Goal: Contribute content

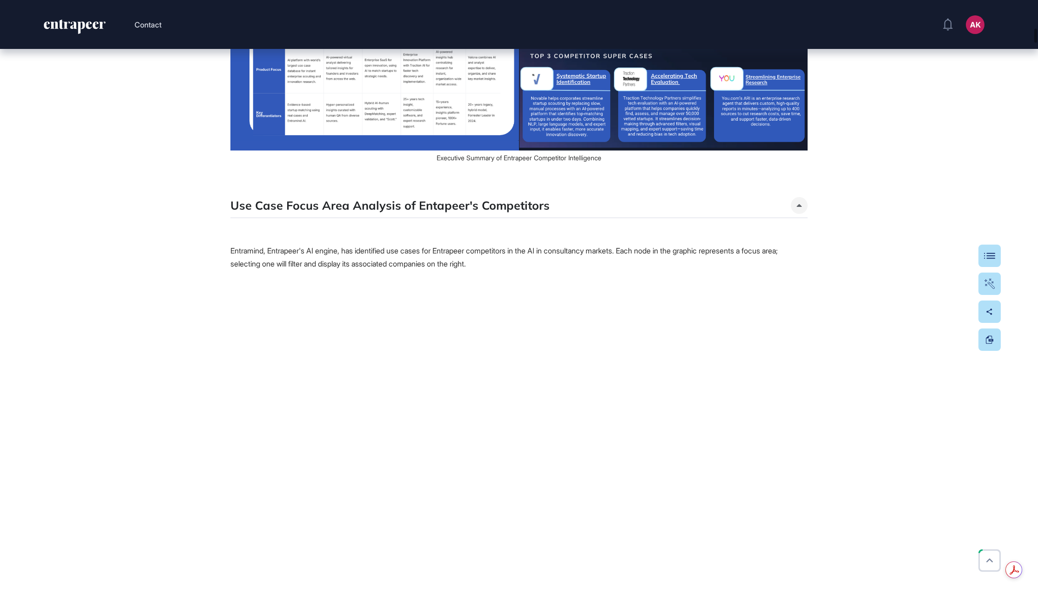
scroll to position [2176, 0]
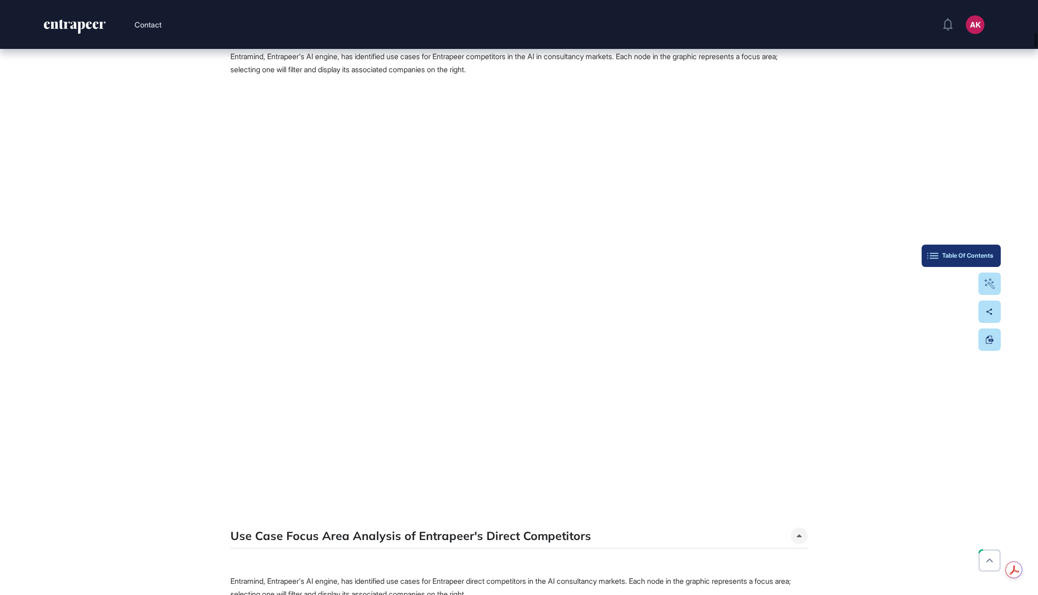
click at [995, 254] on button "Table Of Contents" at bounding box center [961, 255] width 79 height 22
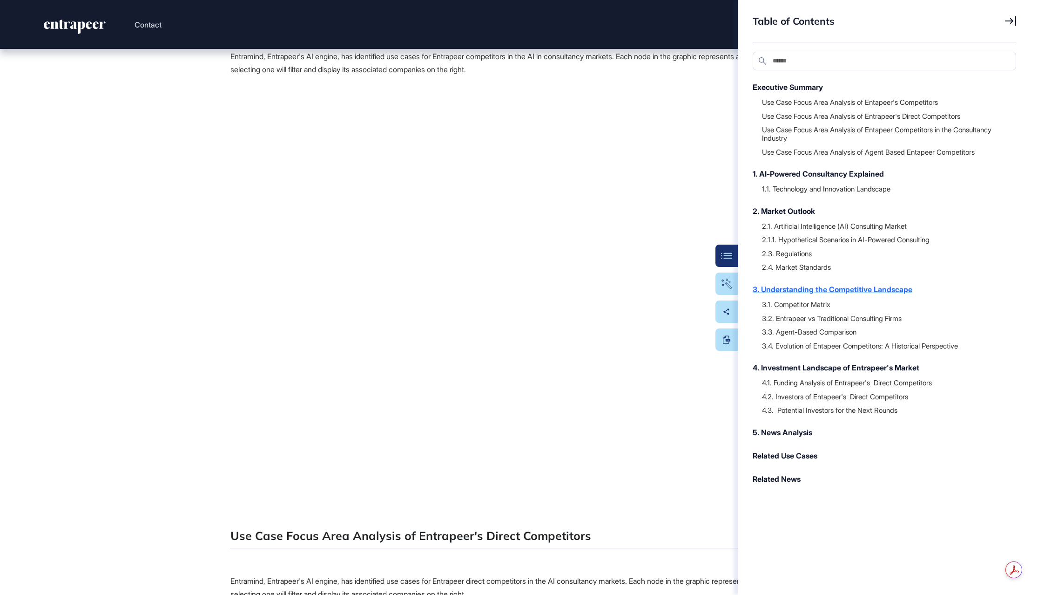
click at [912, 292] on div "3. Understanding the Competitive Landscape" at bounding box center [880, 289] width 254 height 11
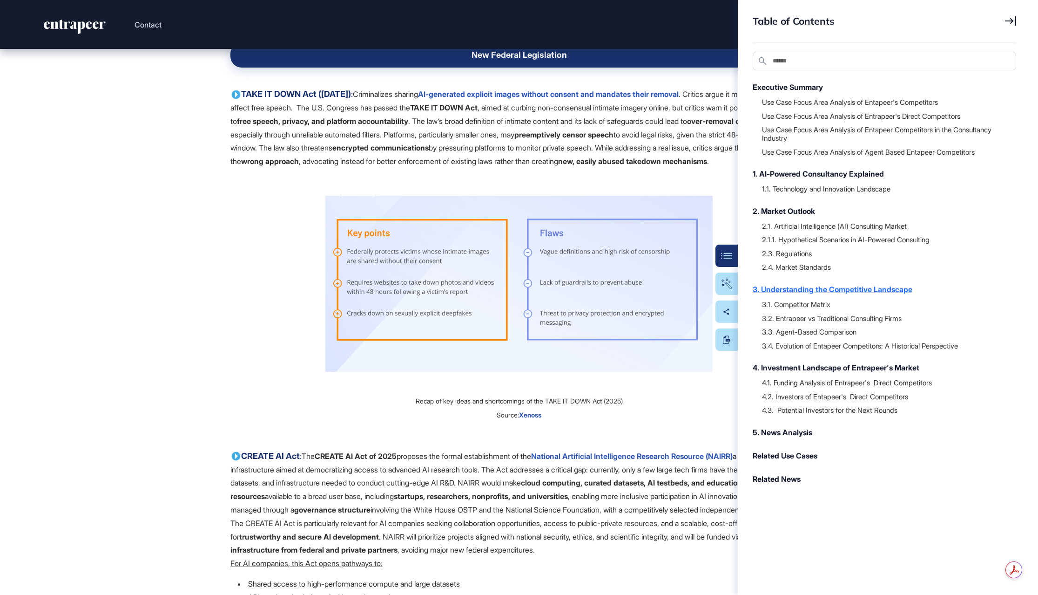
scroll to position [21098, 0]
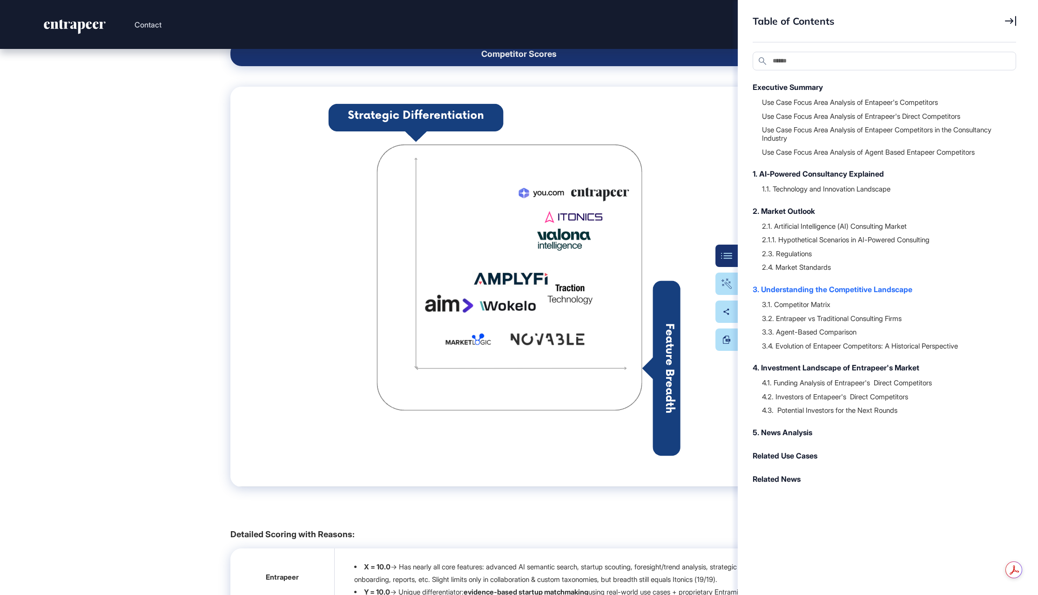
click at [1017, 20] on div "Table of Contents Search Executive Summary Use Case Focus Area Analysis of Enta…" at bounding box center [888, 297] width 300 height 595
click at [1014, 18] on icon at bounding box center [1010, 21] width 11 height 10
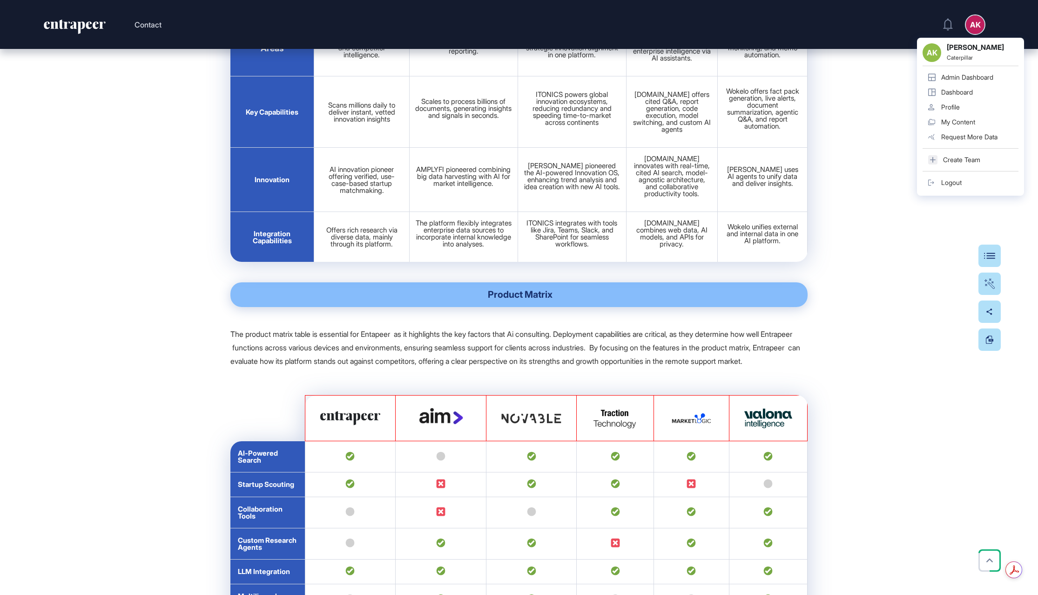
scroll to position [24401, 0]
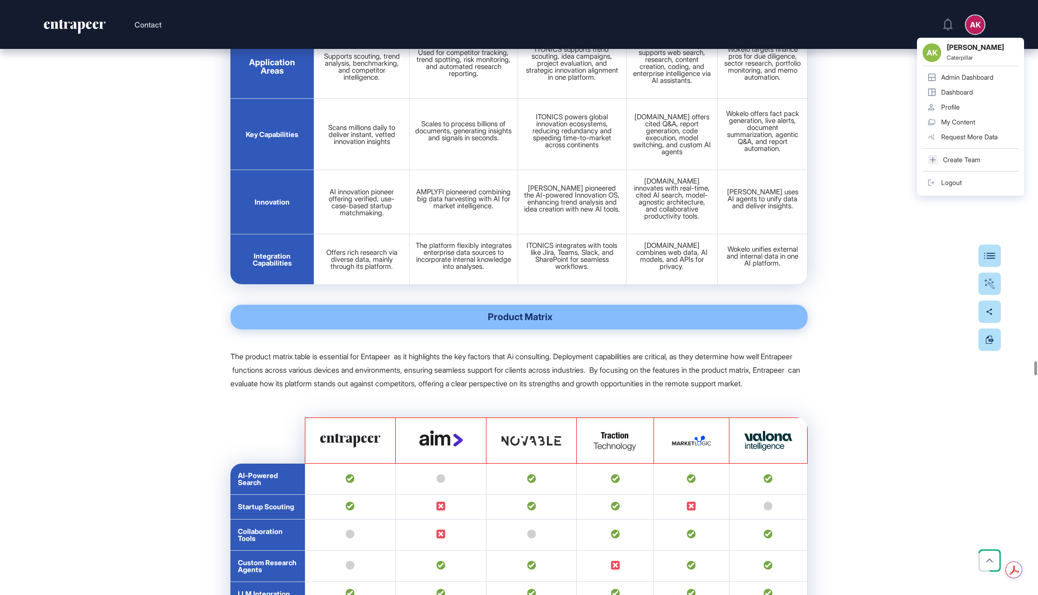
scroll to position [24373, 0]
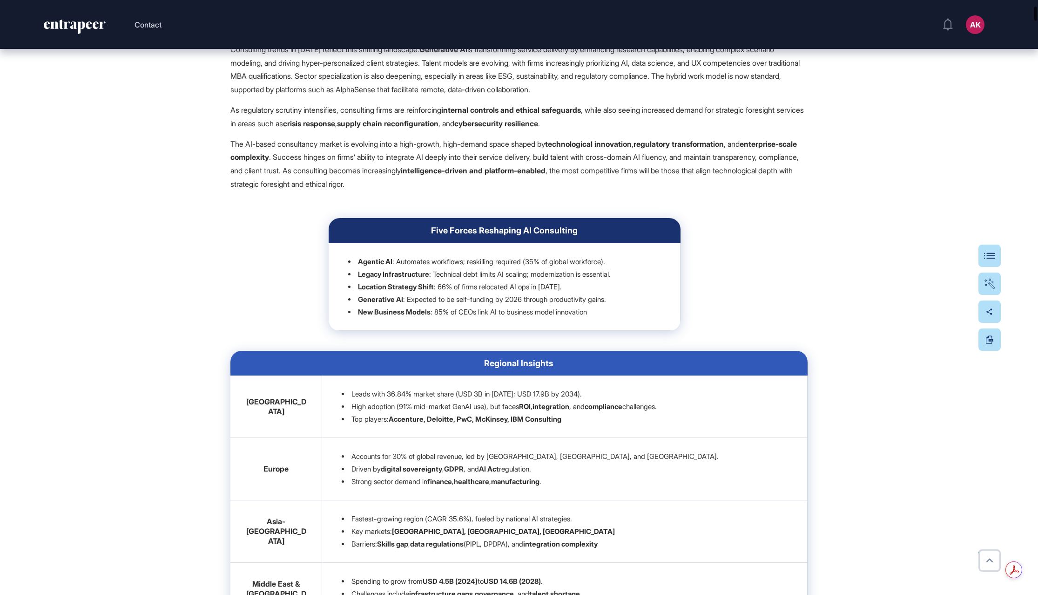
scroll to position [0, 0]
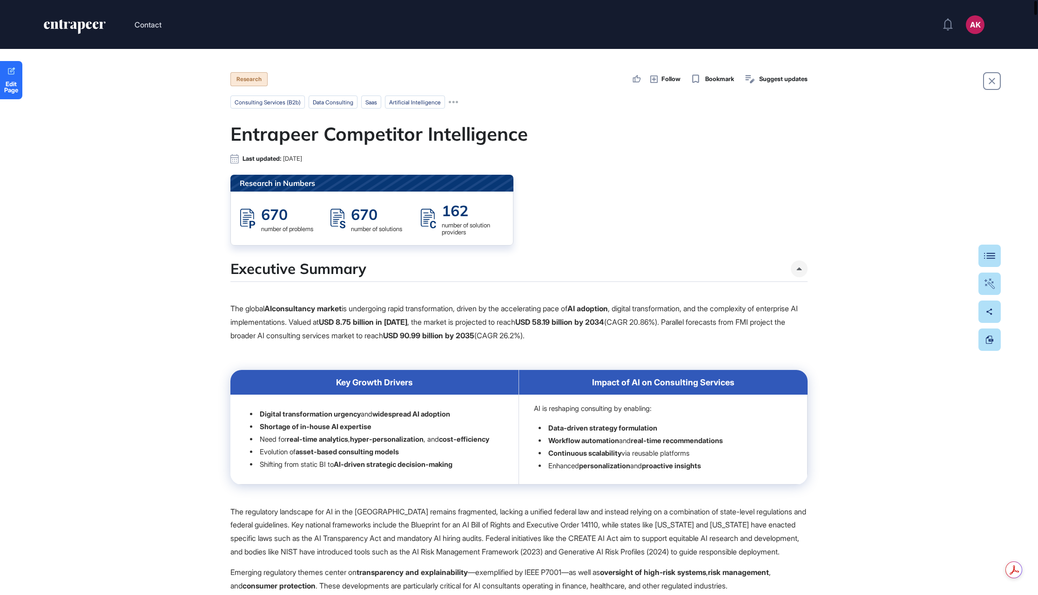
drag, startPoint x: 1035, startPoint y: 306, endPoint x: 852, endPoint y: 26, distance: 334.4
click at [993, 0] on html "Contact AK Admin Dashboard Dashboard Profile My Content Request More Data Edit …" at bounding box center [519, 334] width 1038 height 669
click at [14, 81] on span "Edit Page" at bounding box center [11, 87] width 22 height 12
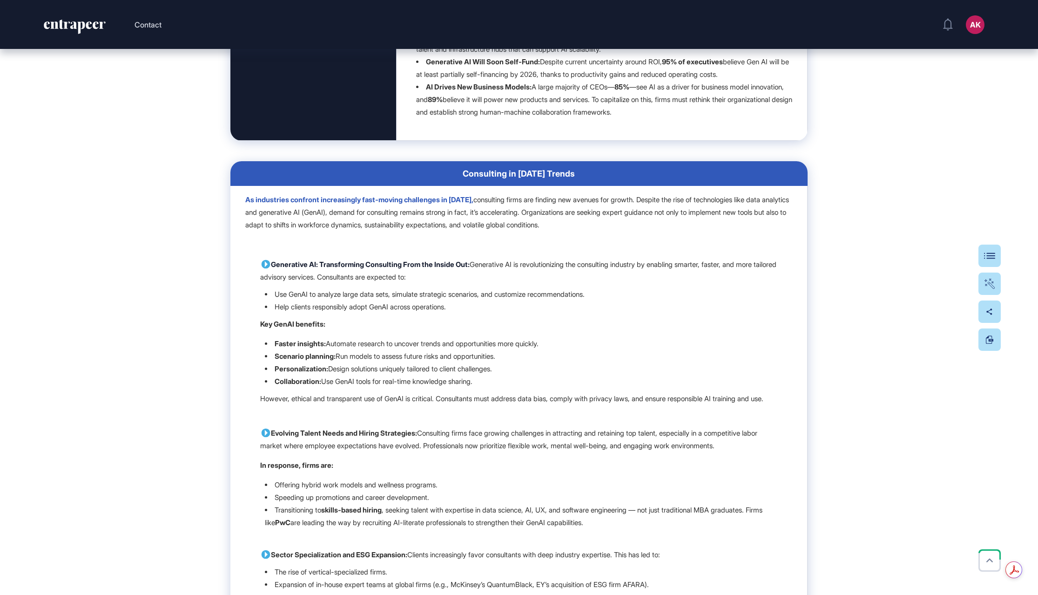
scroll to position [14726, 0]
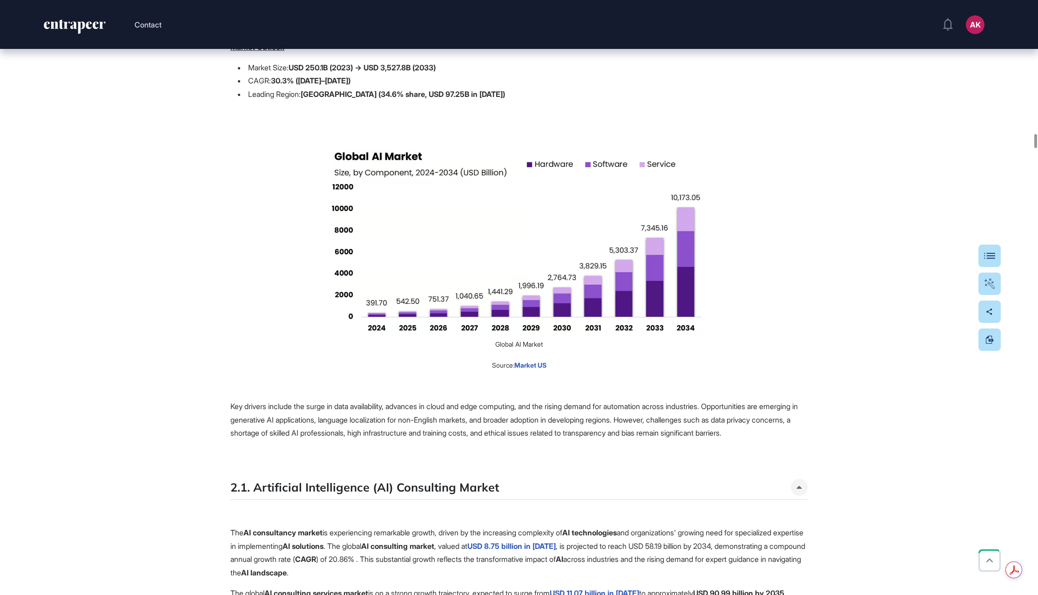
scroll to position [9006, 0]
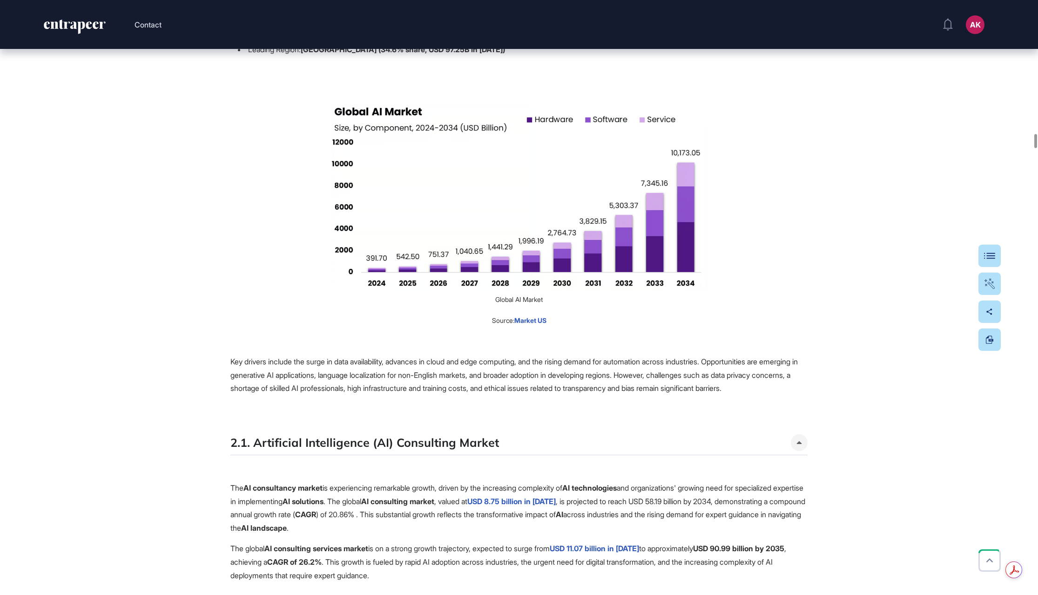
click at [620, 291] on img at bounding box center [519, 197] width 377 height 186
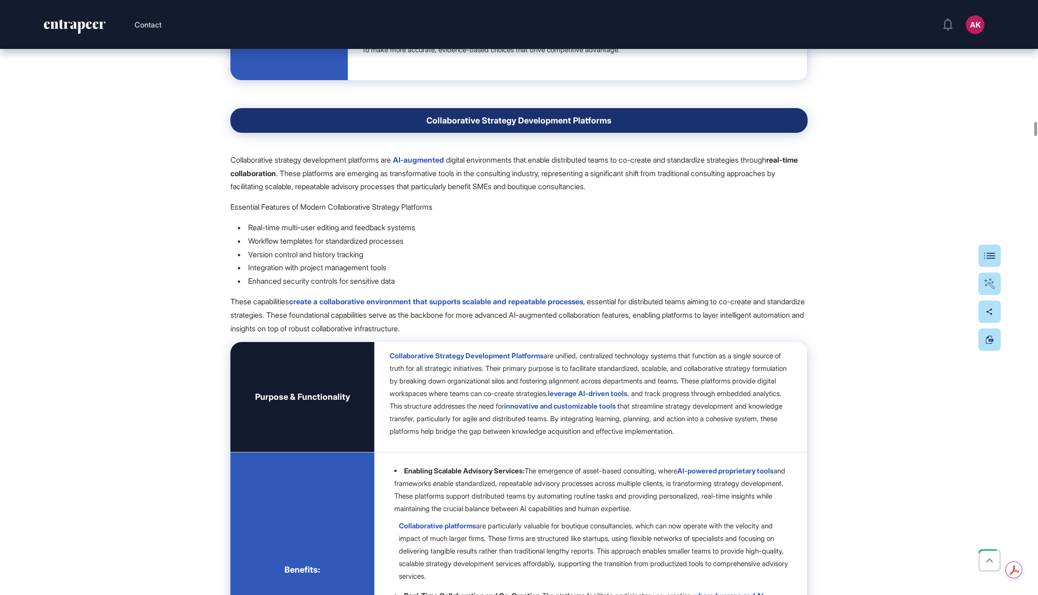
scroll to position [7851, 0]
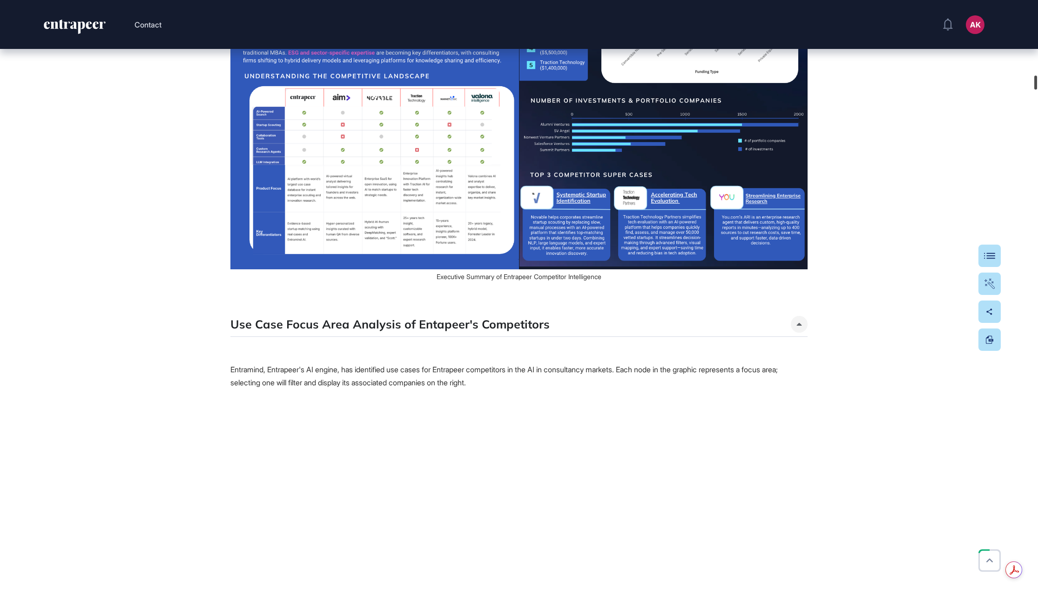
drag, startPoint x: 1034, startPoint y: 121, endPoint x: 1018, endPoint y: 34, distance: 88.6
click at [1018, 34] on div "Contact AK Admin Dashboard Dashboard Profile My Content Request More Data Edit …" at bounding box center [519, 297] width 1038 height 595
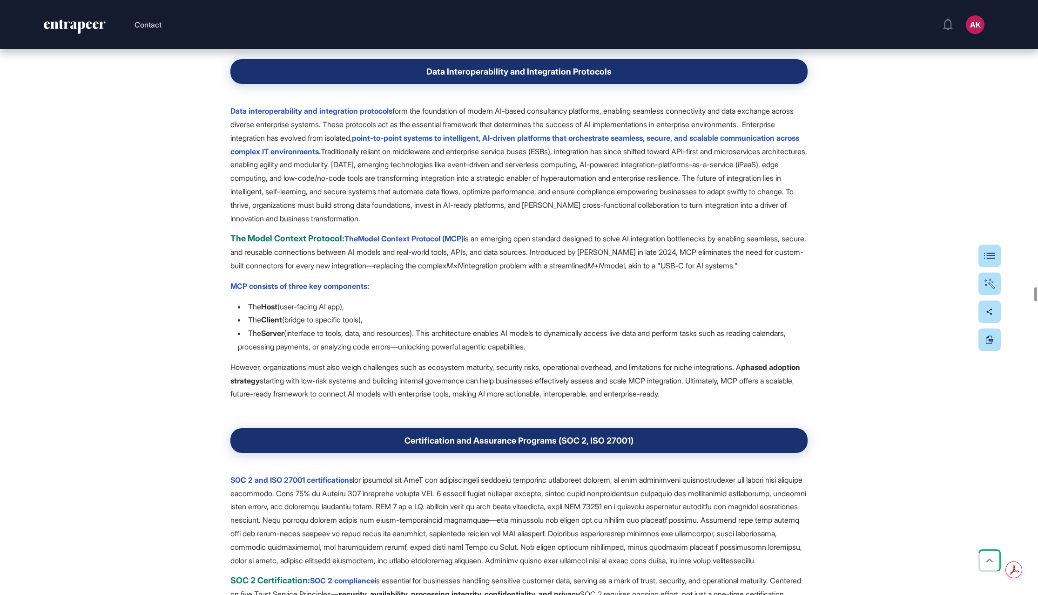
scroll to position [19471, 0]
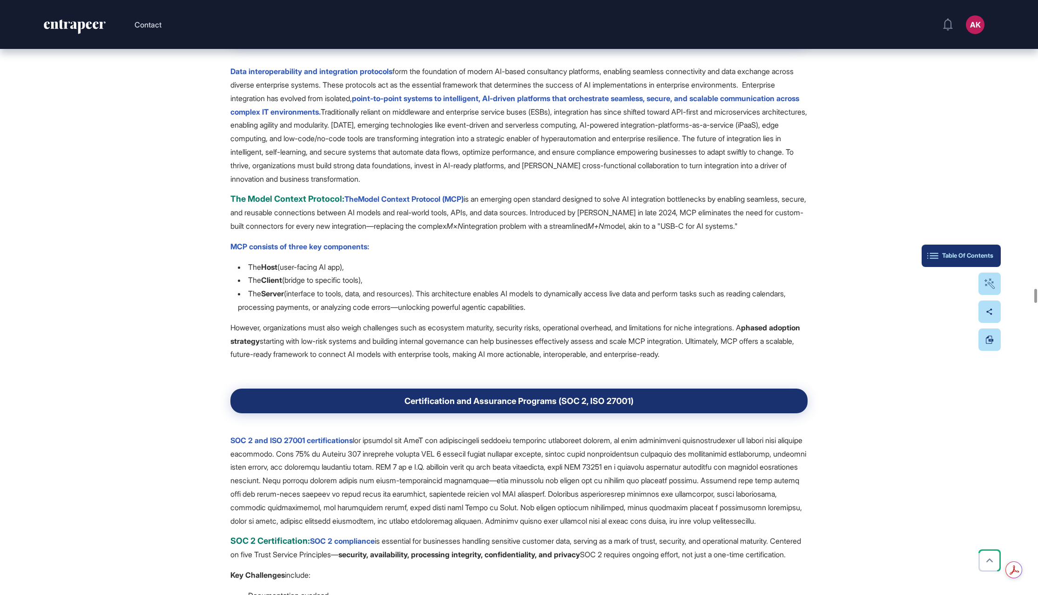
click at [990, 255] on div "Table Of Contents" at bounding box center [962, 255] width 64 height 7
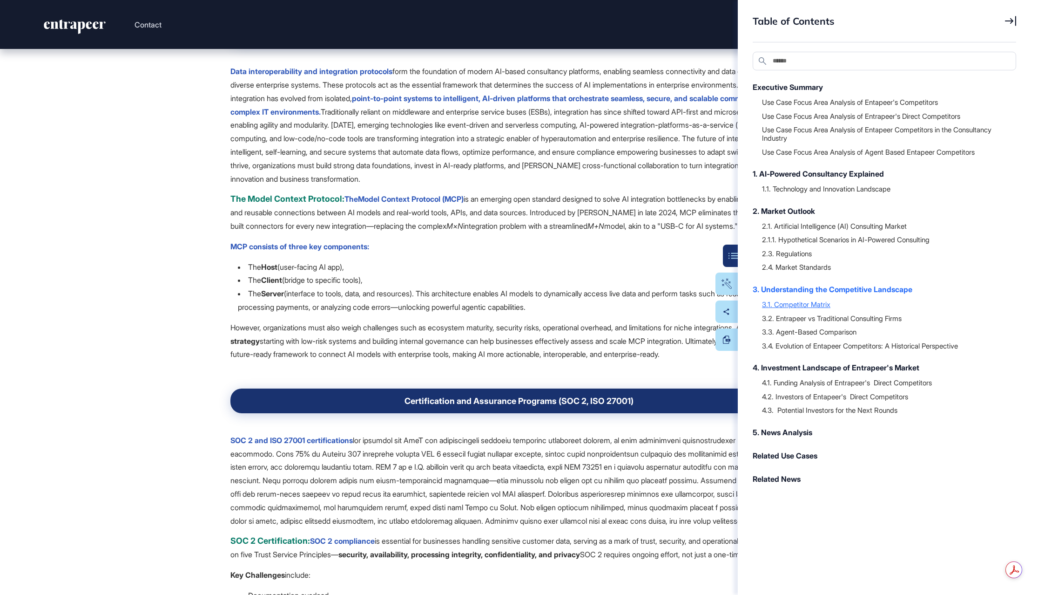
click at [812, 307] on div "3.1. Competitor Matrix" at bounding box center [884, 303] width 245 height 9
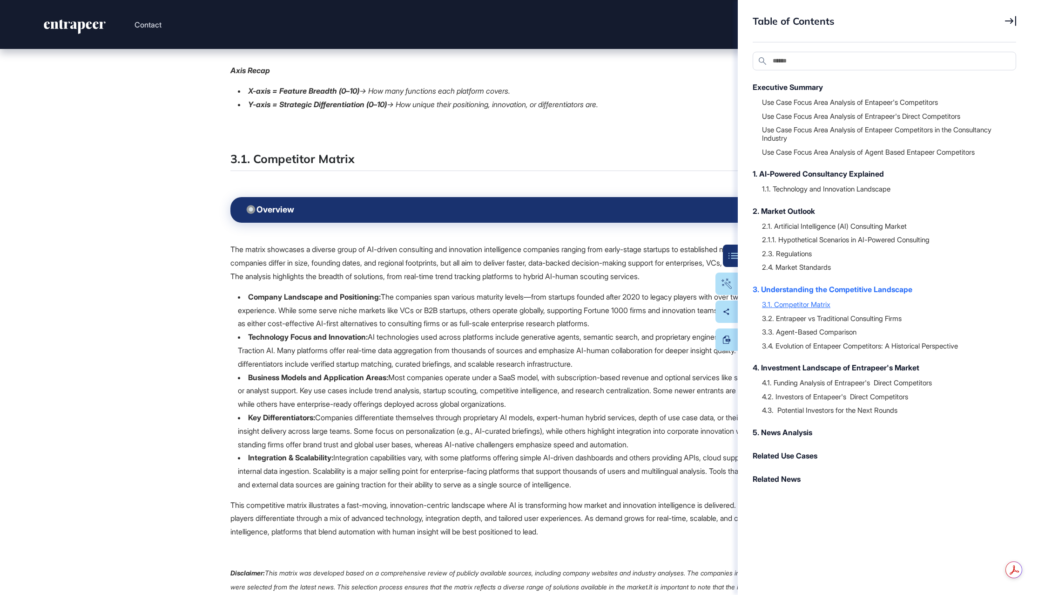
scroll to position [22974, 0]
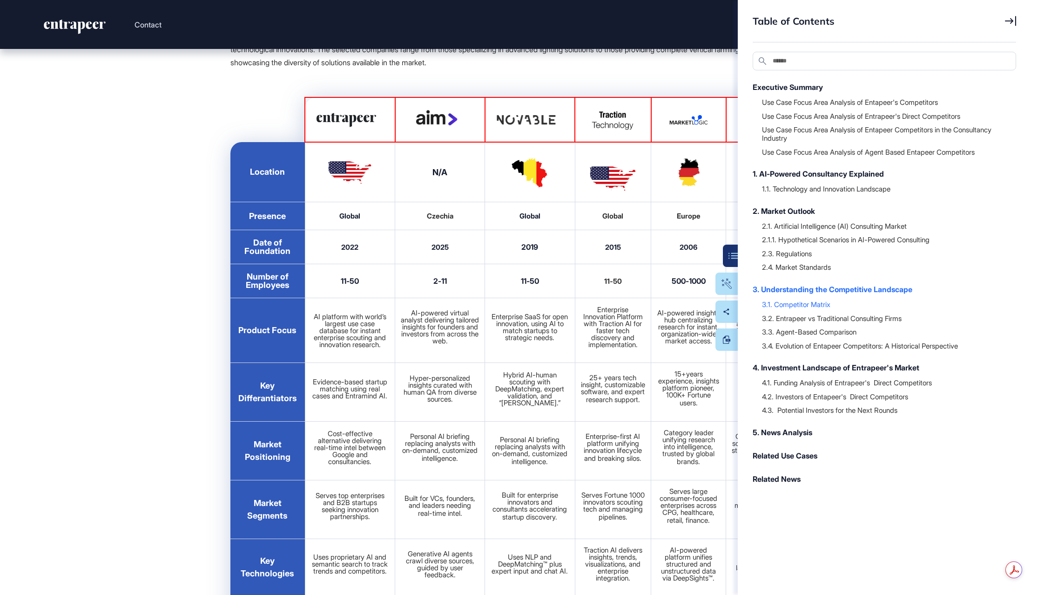
click at [1011, 19] on icon at bounding box center [1010, 21] width 11 height 10
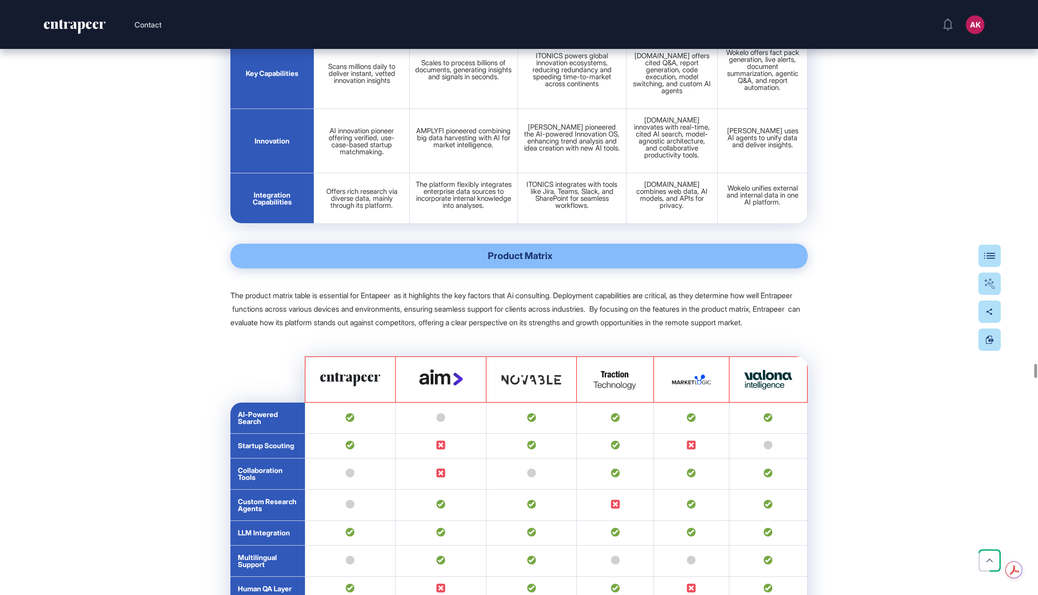
scroll to position [24407, 0]
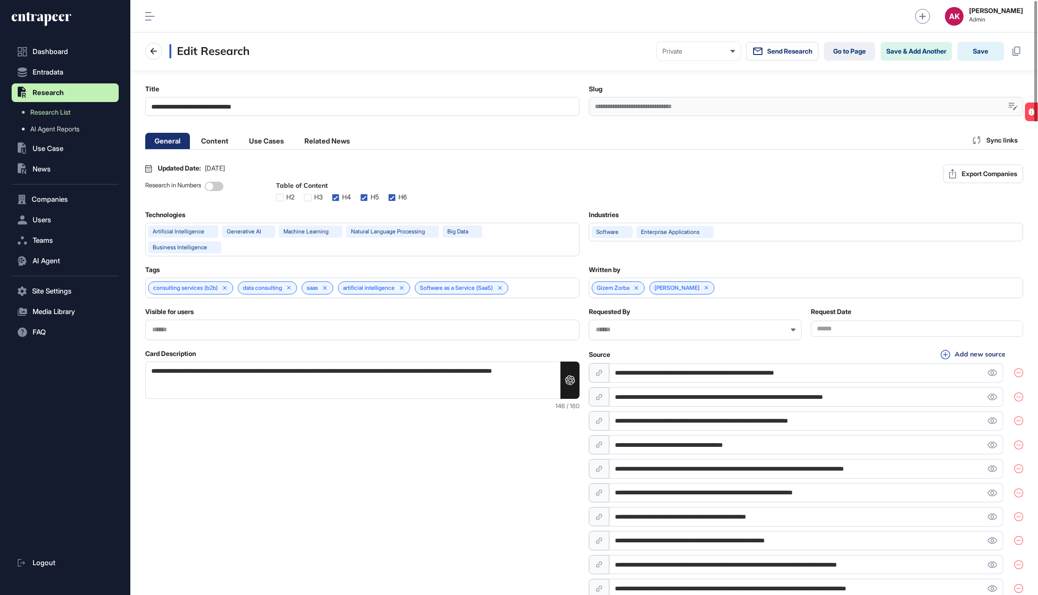
scroll to position [0, 4]
click at [208, 138] on li "Content" at bounding box center [215, 141] width 46 height 16
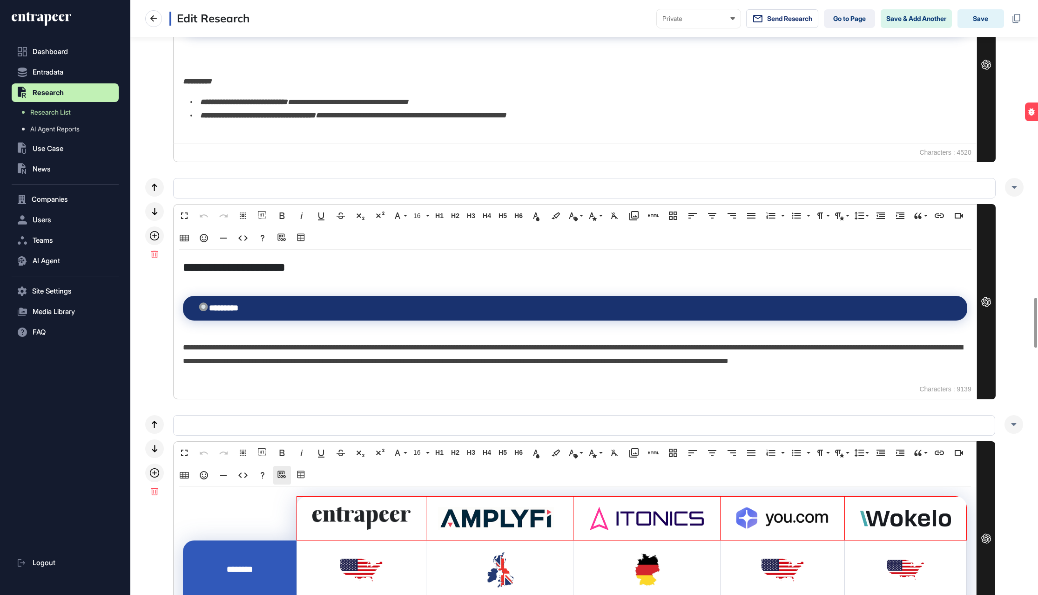
scroll to position [3569, 0]
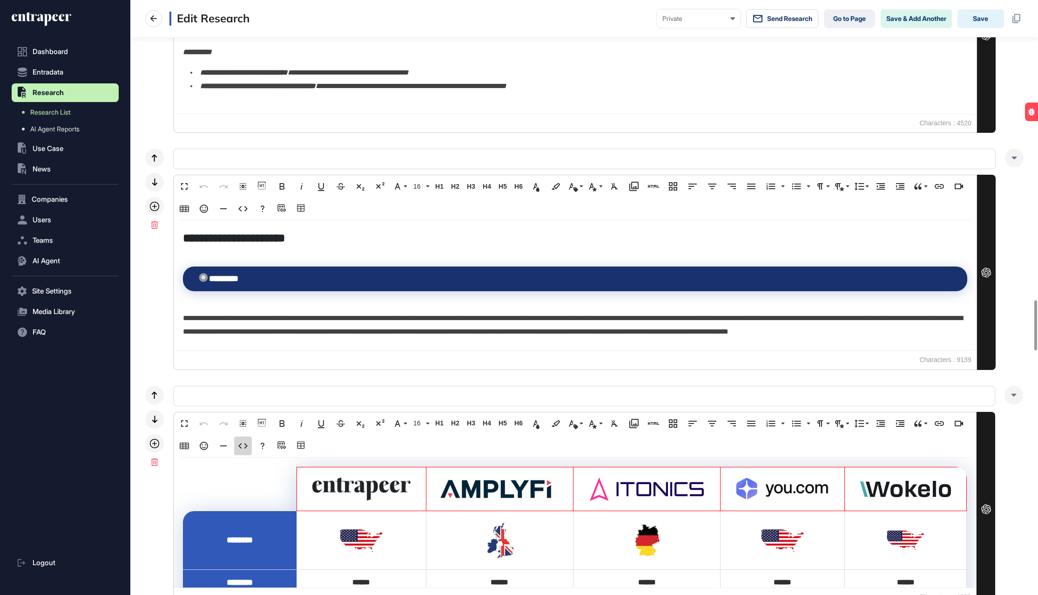
drag, startPoint x: 244, startPoint y: 440, endPoint x: 252, endPoint y: 443, distance: 9.4
click at [244, 440] on icon "button" at bounding box center [243, 445] width 11 height 11
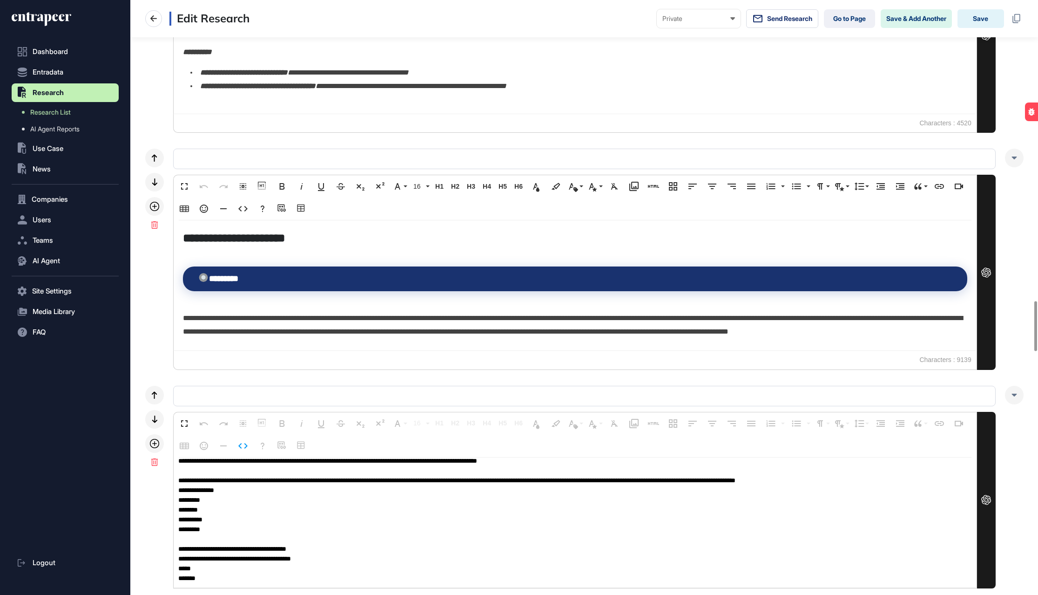
scroll to position [0, 0]
click at [409, 505] on textarea at bounding box center [575, 522] width 803 height 130
